Goal: Browse casually

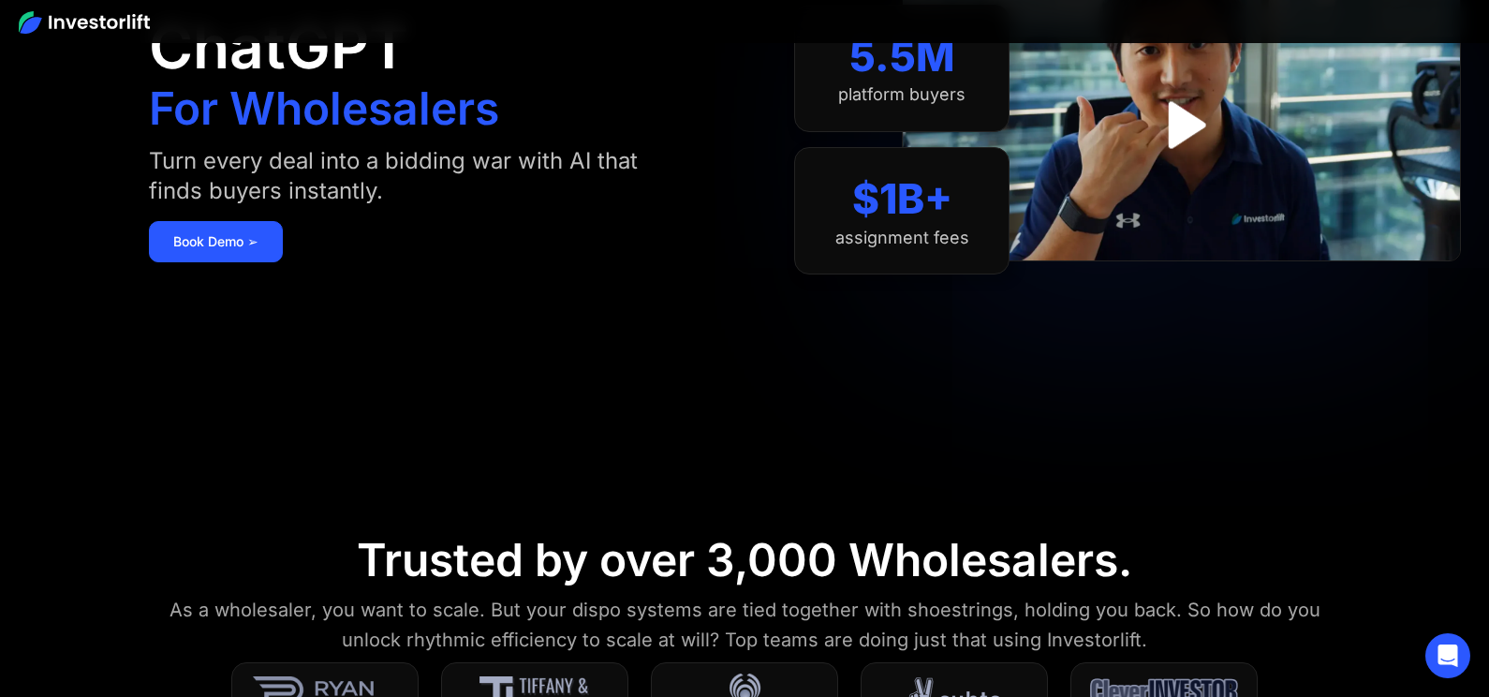
scroll to position [69, 0]
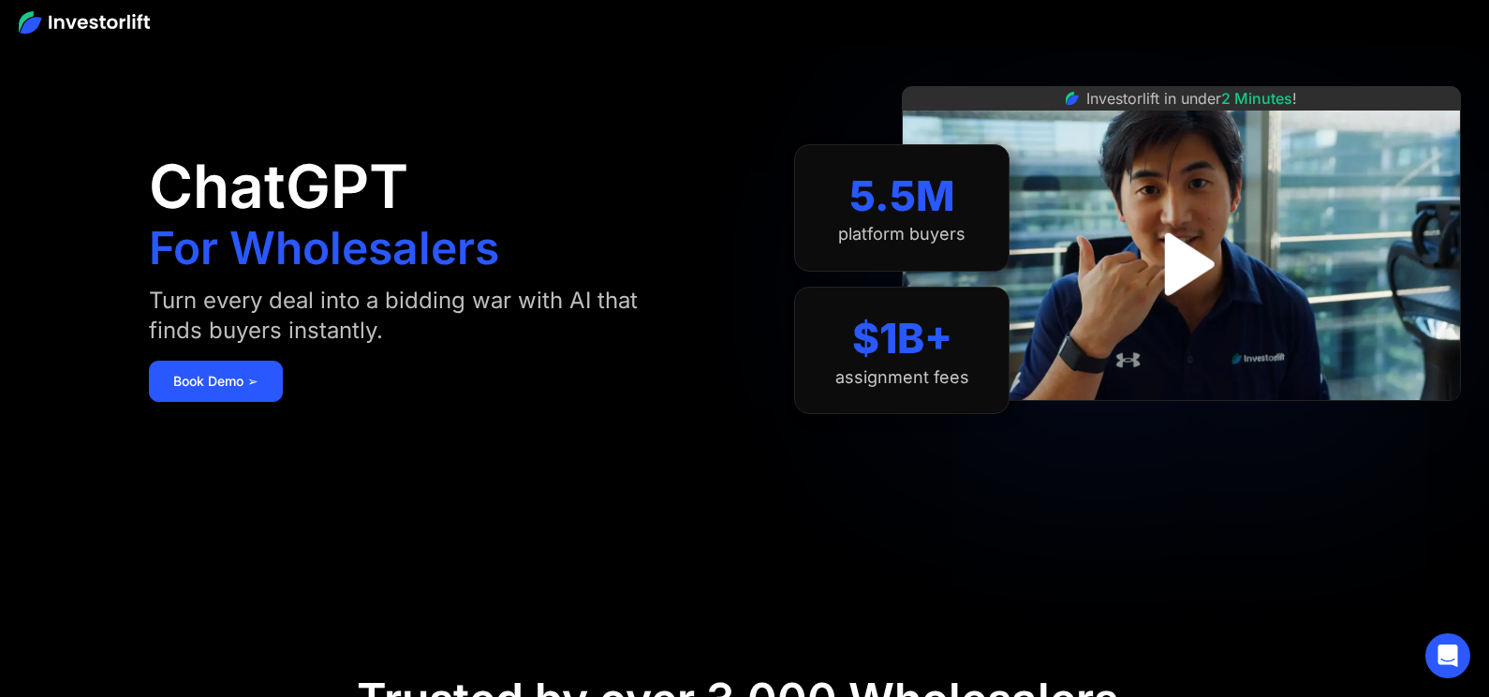
click at [1175, 266] on img "open lightbox" at bounding box center [1181, 264] width 113 height 113
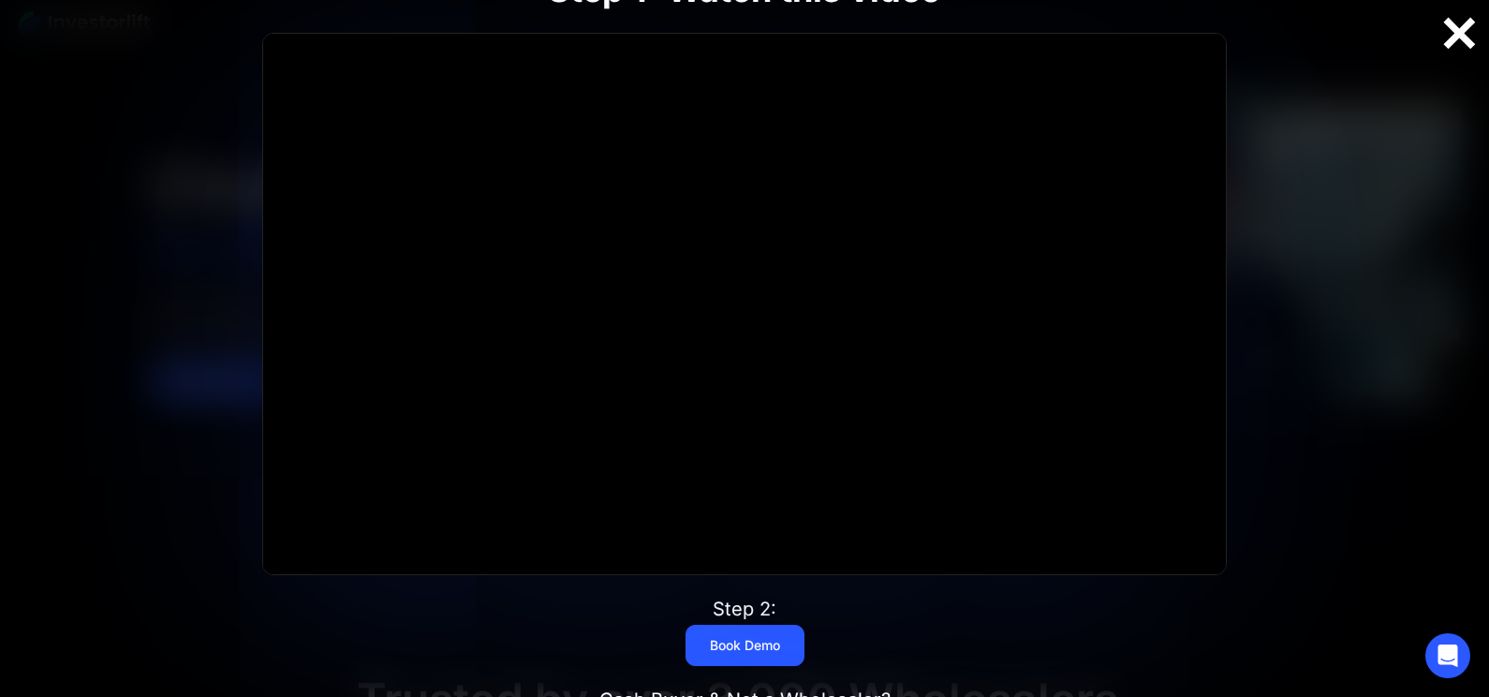
click at [1449, 33] on div at bounding box center [1459, 33] width 60 height 39
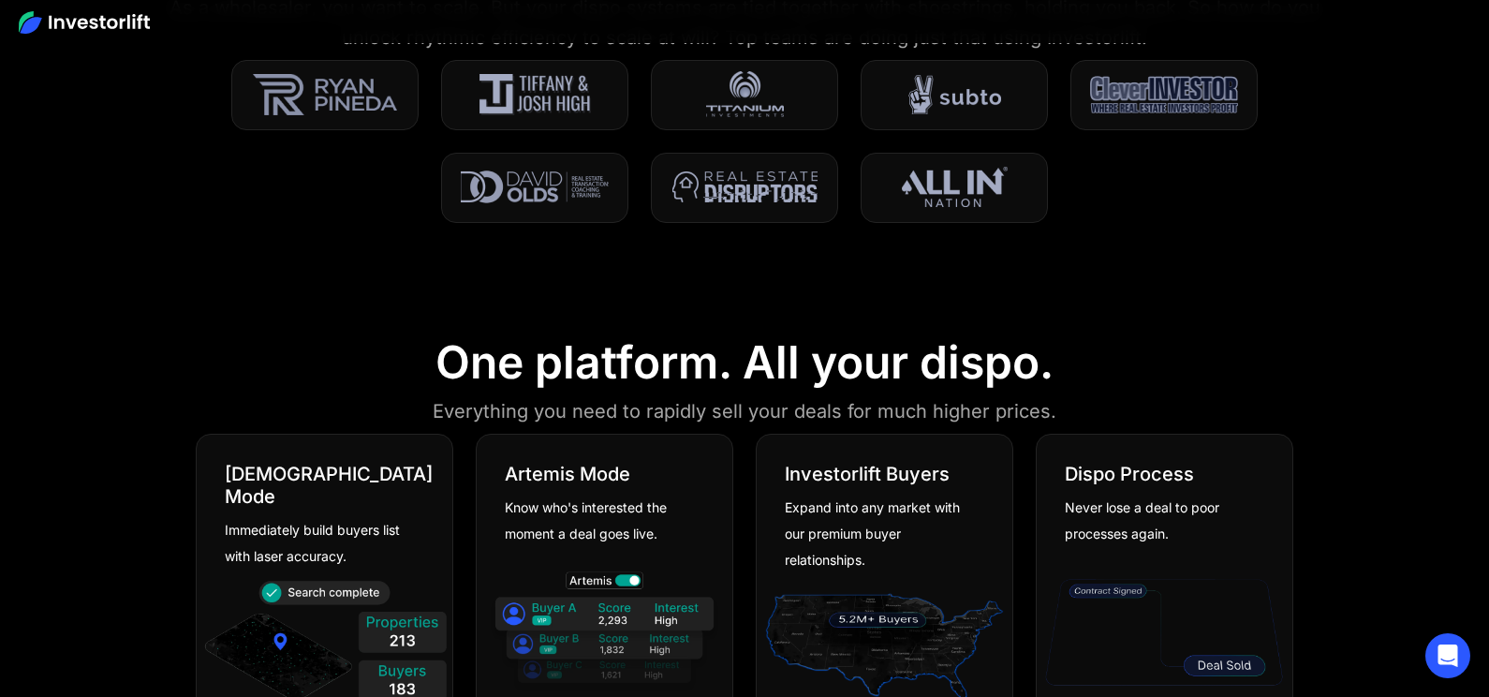
scroll to position [0, 0]
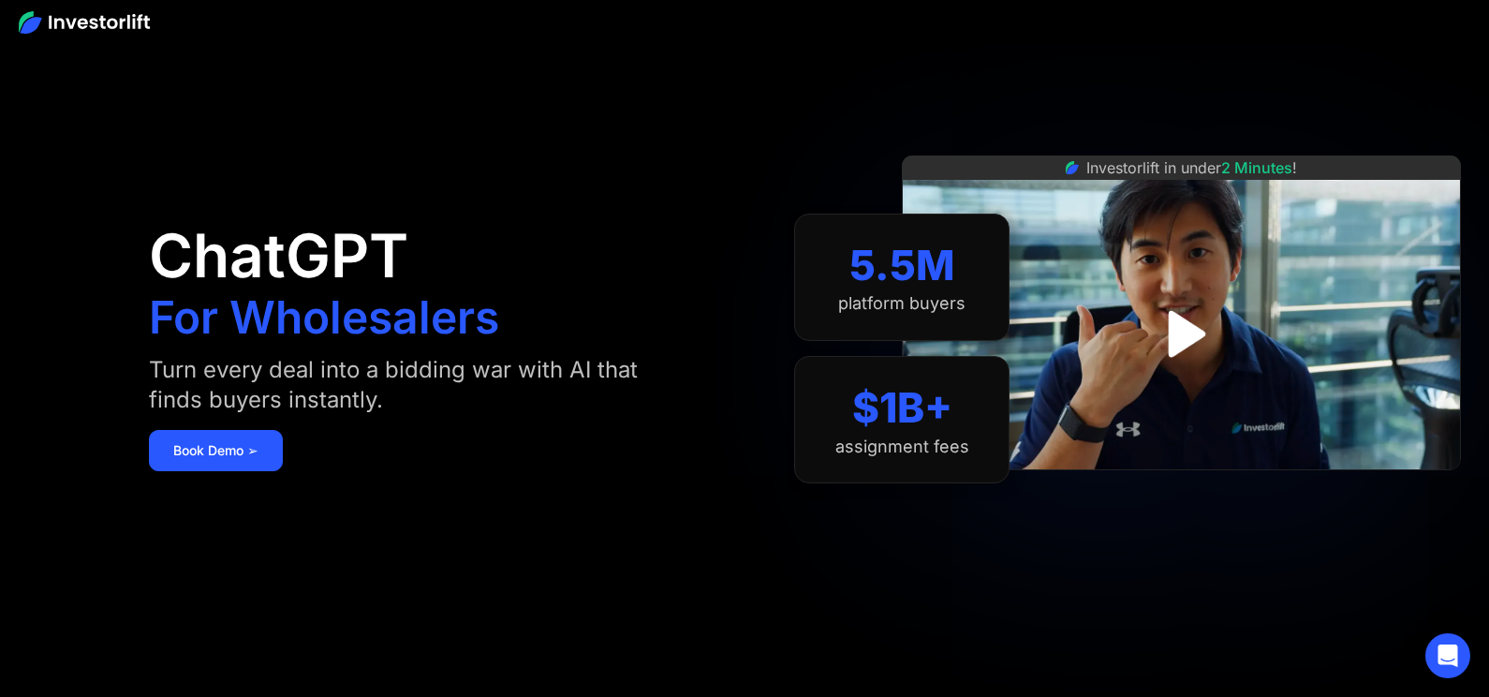
click at [25, 18] on img at bounding box center [84, 22] width 131 height 22
